Goal: Task Accomplishment & Management: Use online tool/utility

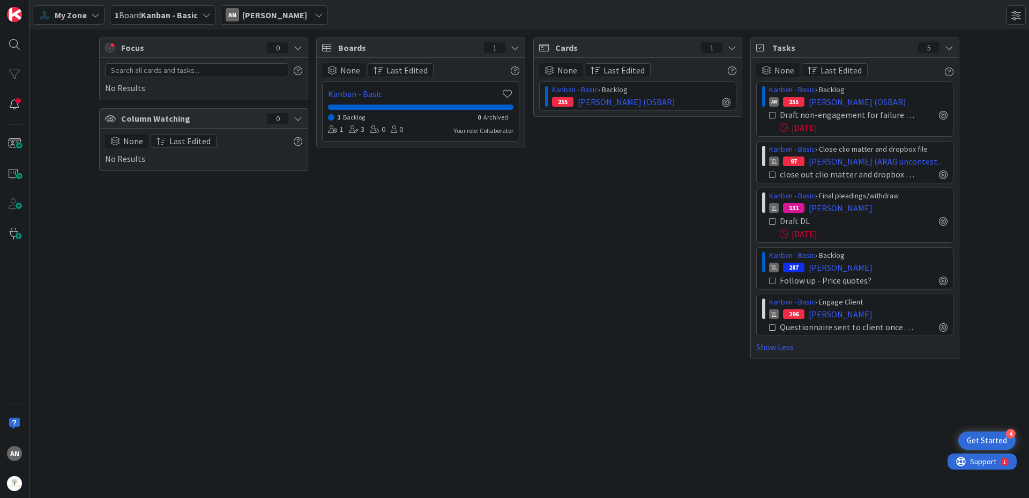
click at [59, 11] on span "My Zone" at bounding box center [71, 15] width 32 height 13
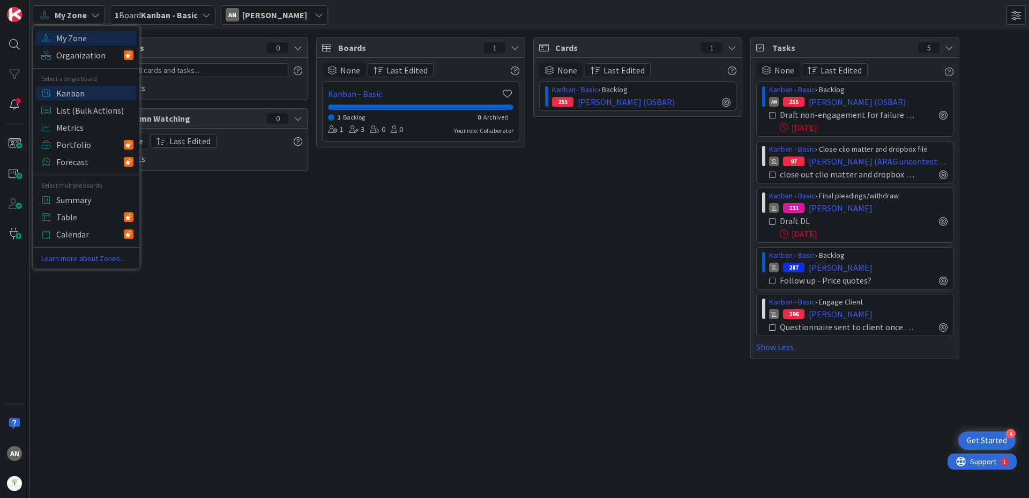
click at [79, 93] on span "Kanban" at bounding box center [94, 93] width 77 height 16
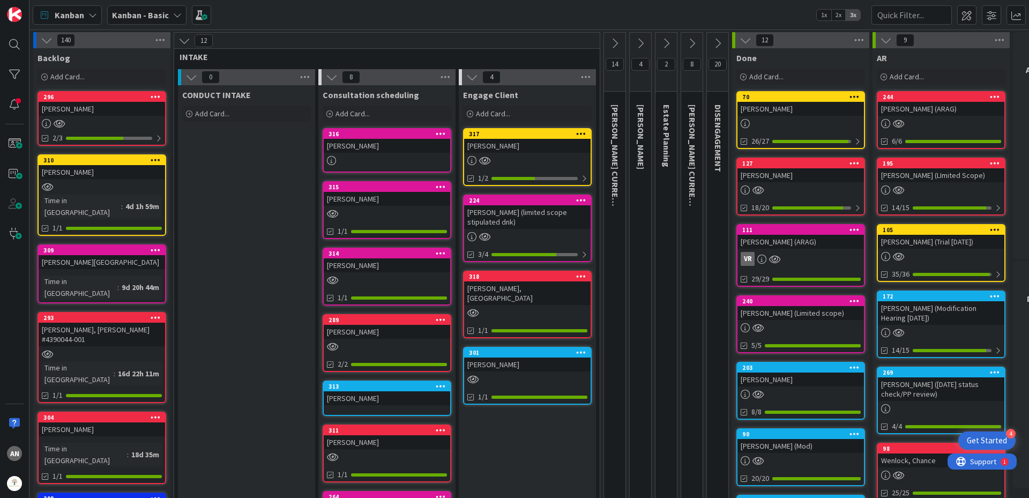
click at [77, 112] on div "[PERSON_NAME]" at bounding box center [102, 109] width 126 height 14
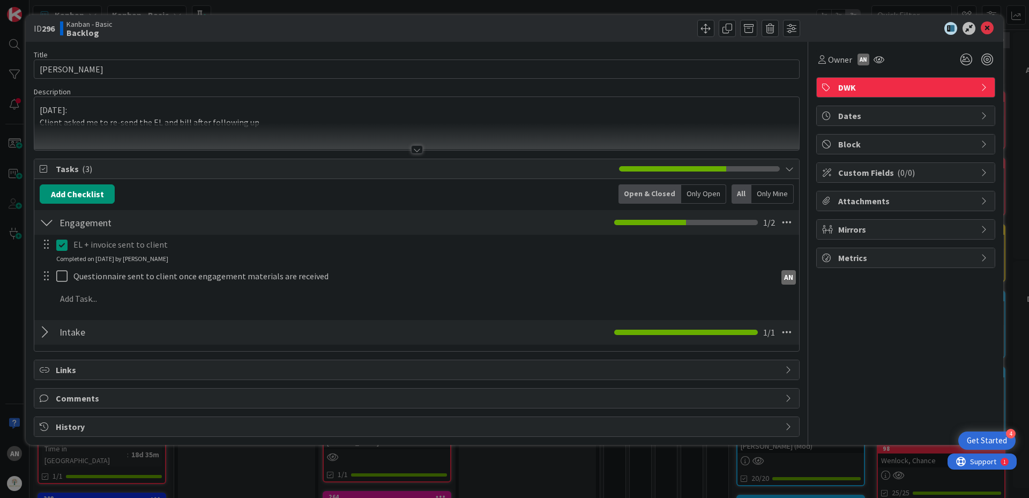
click at [39, 109] on div "[DATE]: Client asked me to re-send the EL and bill after following up" at bounding box center [416, 123] width 764 height 53
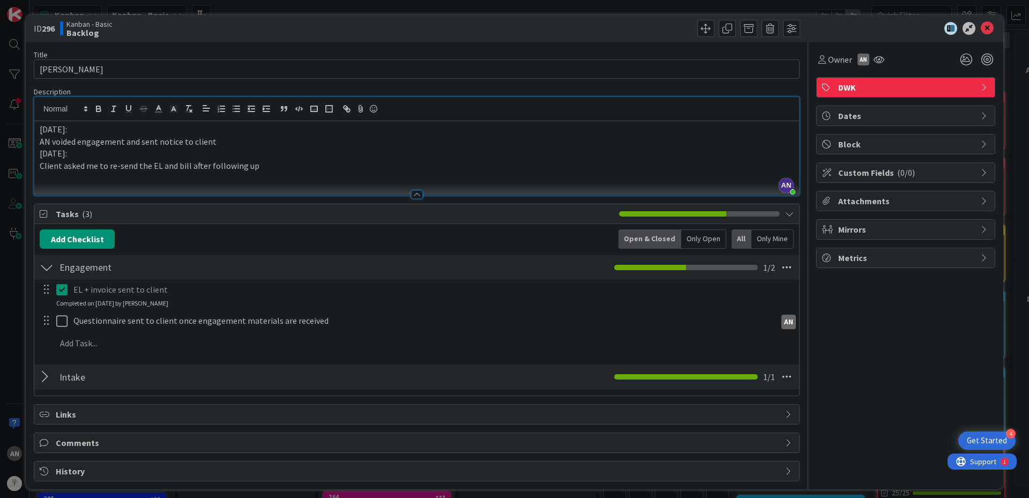
click at [546, 216] on span "Tasks ( 3 )" at bounding box center [335, 213] width 558 height 13
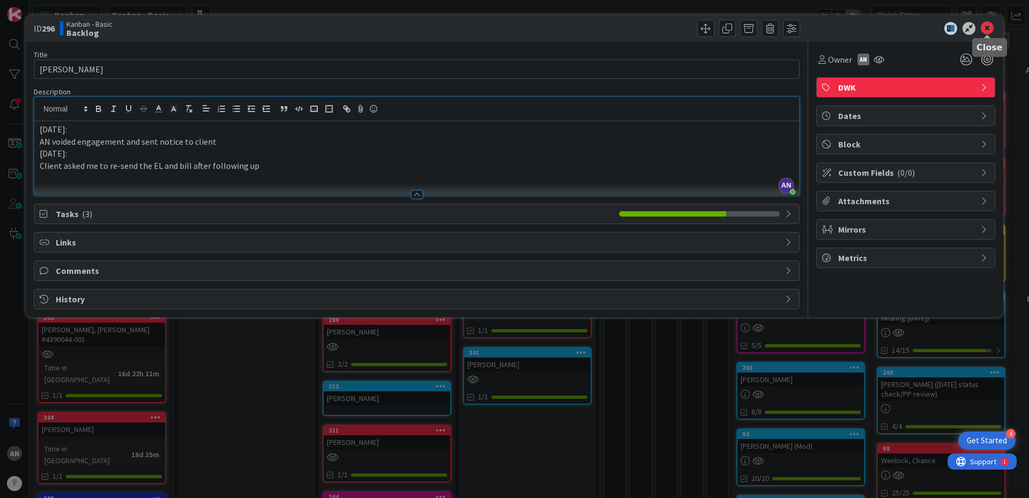
click at [990, 31] on icon at bounding box center [986, 28] width 13 height 13
